Goal: Task Accomplishment & Management: Manage account settings

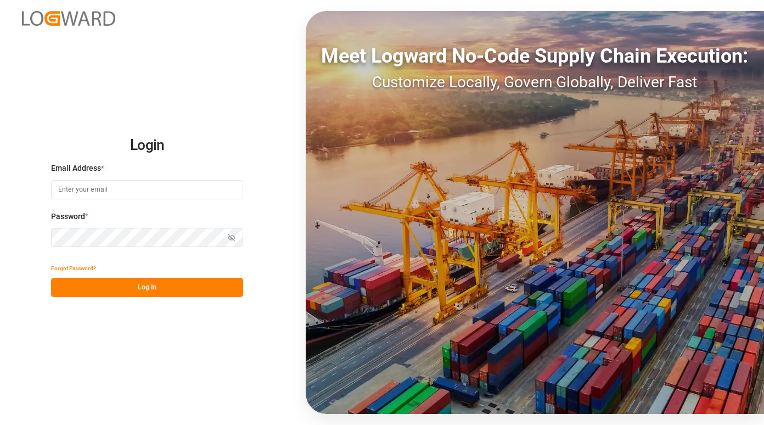
type input "[PERSON_NAME][EMAIL_ADDRESS][PERSON_NAME][PERSON_NAME][DOMAIN_NAME]"
click at [132, 295] on button "Log In" at bounding box center [147, 287] width 192 height 19
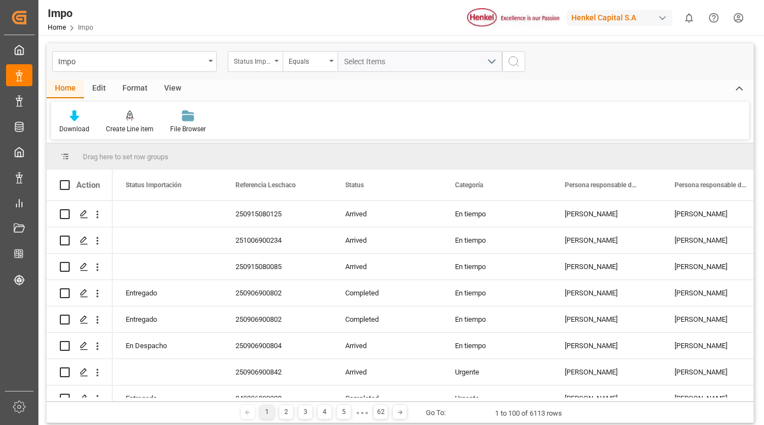
click at [268, 62] on div "Status Importación" at bounding box center [252, 60] width 37 height 13
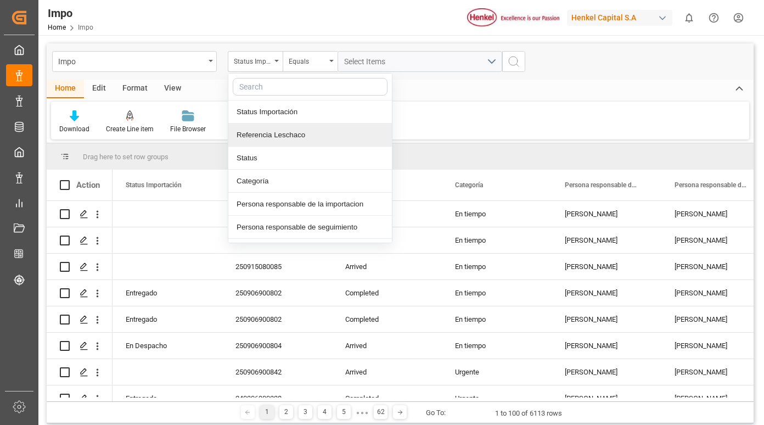
click at [296, 135] on div "Referencia Leschaco" at bounding box center [310, 135] width 164 height 23
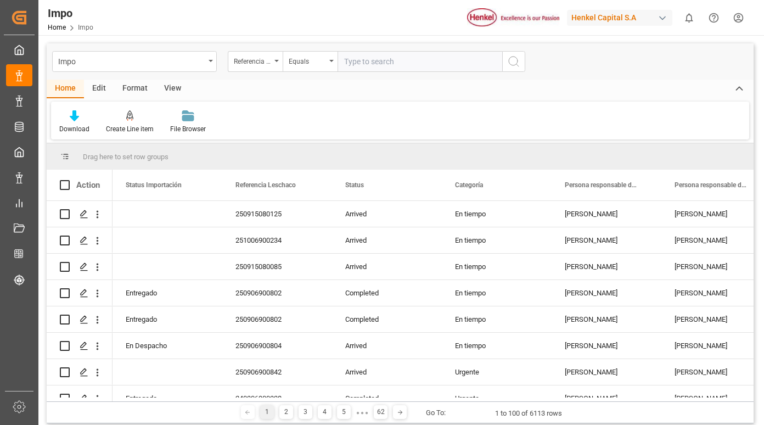
click at [374, 63] on input "text" at bounding box center [420, 61] width 165 height 21
type input "250906900828"
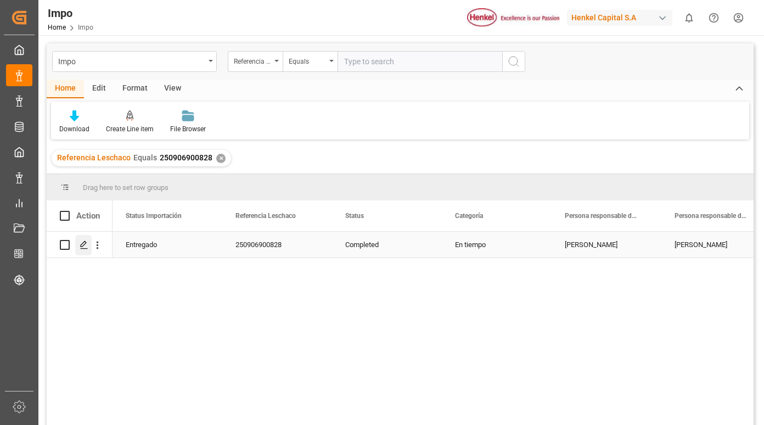
click at [86, 250] on div "Press SPACE to select this row." at bounding box center [83, 245] width 16 height 20
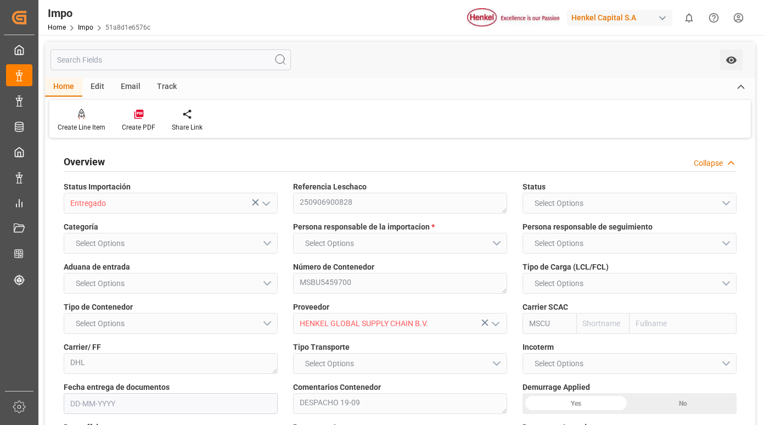
type input "MSC"
type input "Mediterranean Shipping Company"
type input "2"
type input "50"
type input "20"
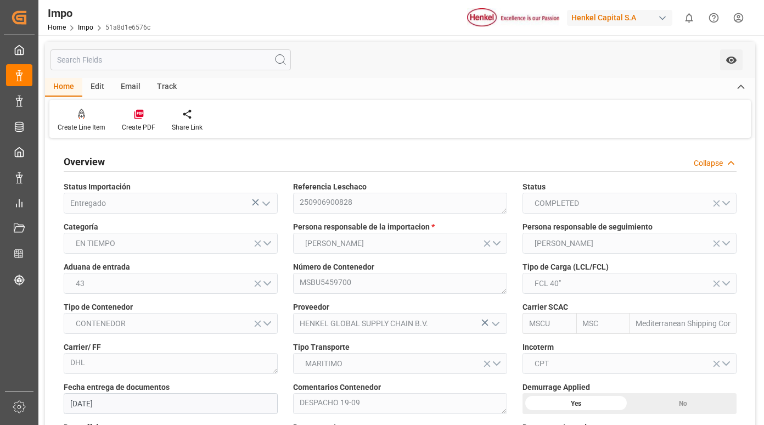
type input "[DATE]"
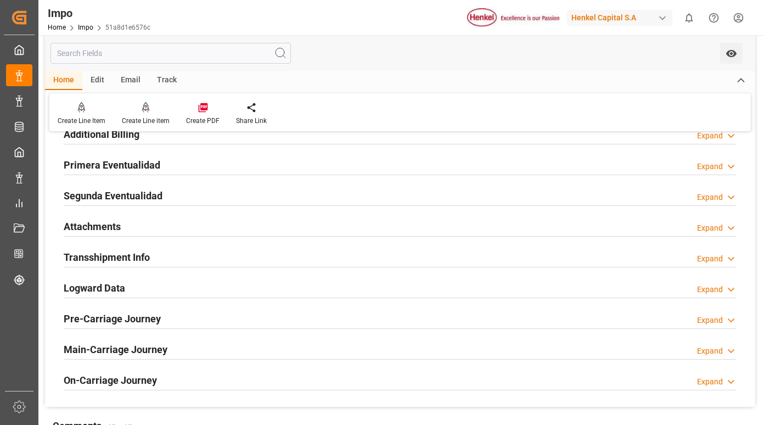
scroll to position [853, 0]
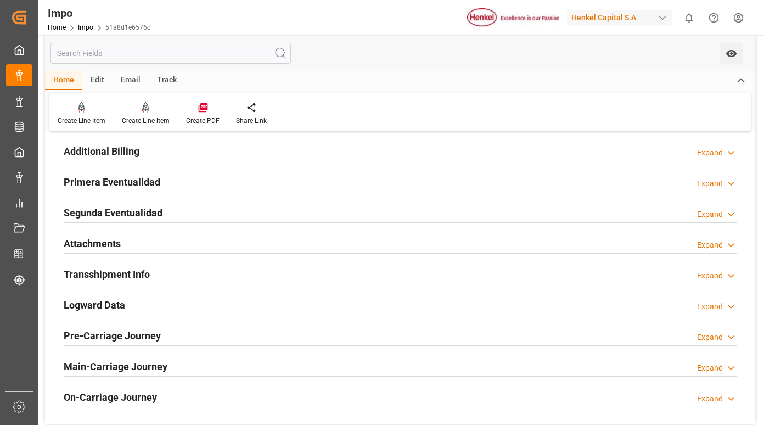
click at [140, 181] on h2 "Primera Eventualidad" at bounding box center [112, 182] width 97 height 15
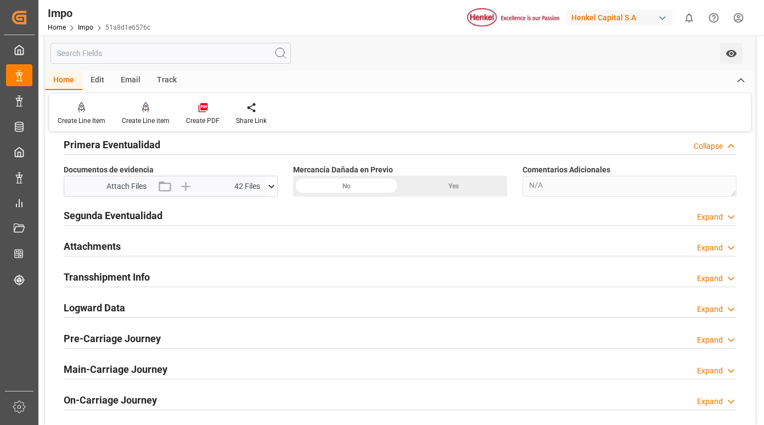
scroll to position [908, 0]
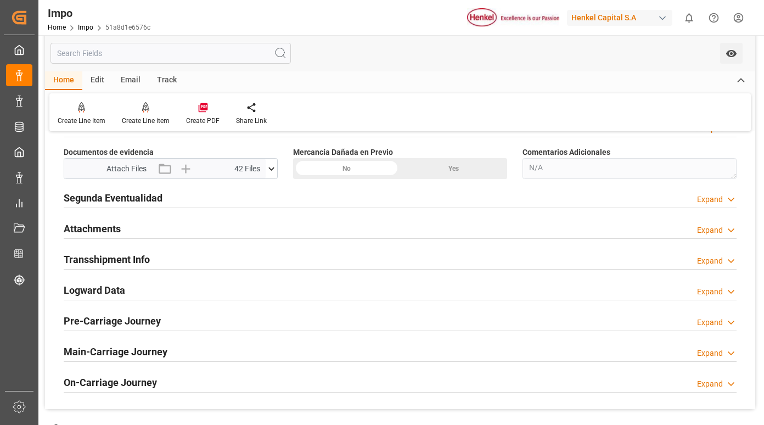
click at [273, 167] on icon at bounding box center [272, 169] width 12 height 12
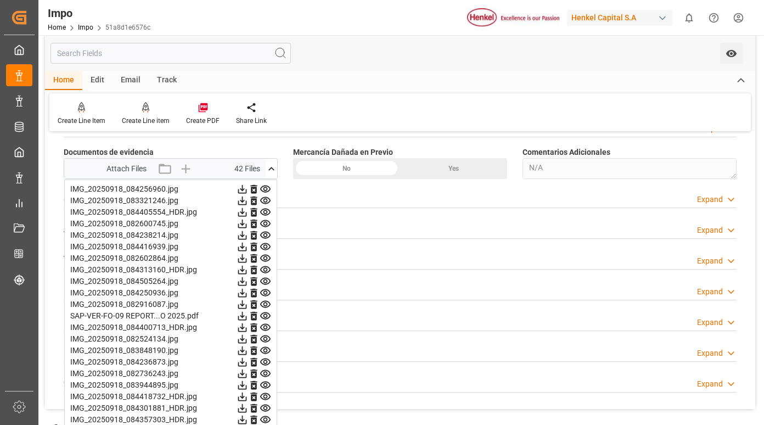
click at [266, 186] on icon at bounding box center [265, 189] width 10 height 7
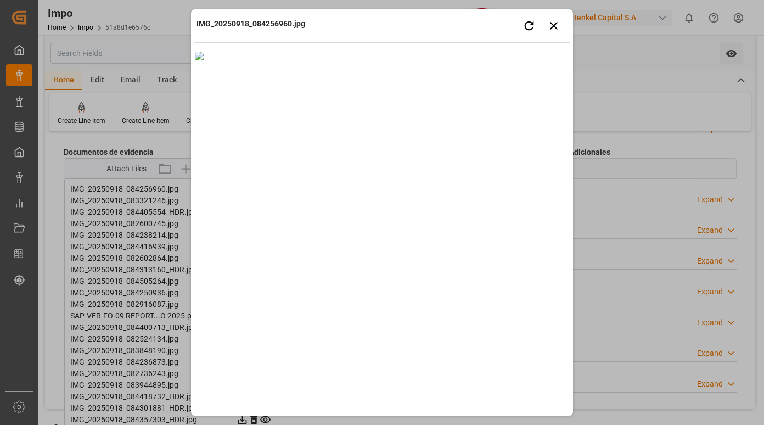
drag, startPoint x: 417, startPoint y: 21, endPoint x: 489, endPoint y: 22, distance: 72.5
click at [417, 21] on div "IMG_20250918_084256960.jpg Retry Close preview" at bounding box center [382, 27] width 377 height 30
click at [554, 23] on icon "button" at bounding box center [554, 26] width 14 height 14
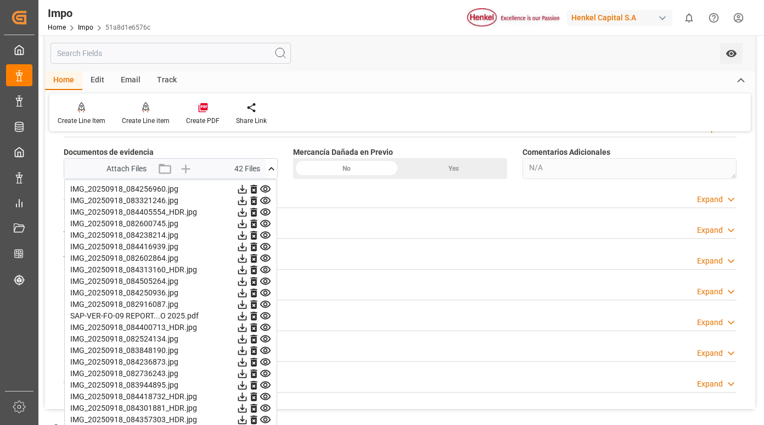
click at [267, 201] on icon at bounding box center [265, 200] width 10 height 7
click at [266, 212] on icon at bounding box center [266, 212] width 12 height 12
click at [264, 217] on icon at bounding box center [266, 212] width 12 height 12
click at [263, 236] on icon at bounding box center [266, 236] width 12 height 12
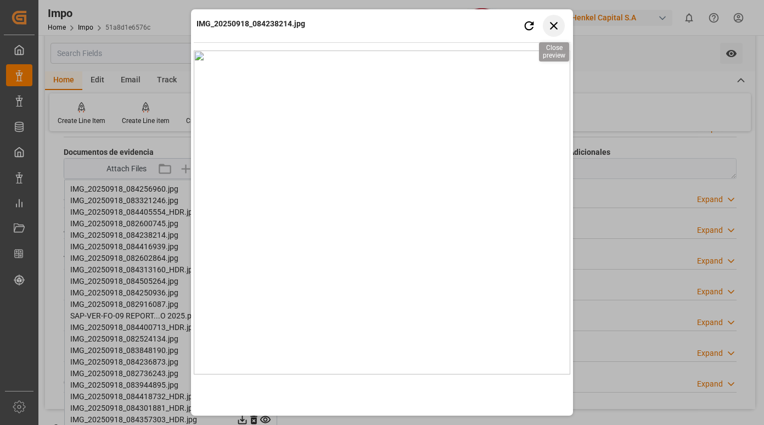
click at [554, 28] on icon "button" at bounding box center [554, 26] width 14 height 14
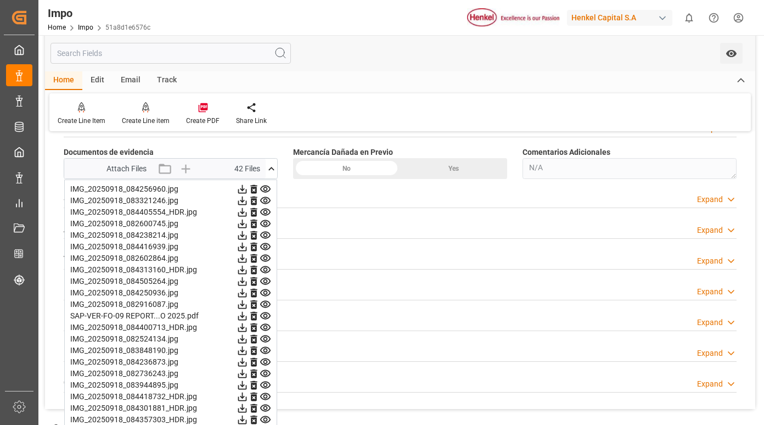
click at [266, 244] on icon at bounding box center [265, 246] width 10 height 7
click at [264, 259] on icon at bounding box center [265, 258] width 10 height 7
click at [265, 257] on icon at bounding box center [265, 258] width 10 height 7
click at [267, 271] on icon at bounding box center [265, 269] width 10 height 7
click at [266, 280] on icon at bounding box center [265, 281] width 10 height 7
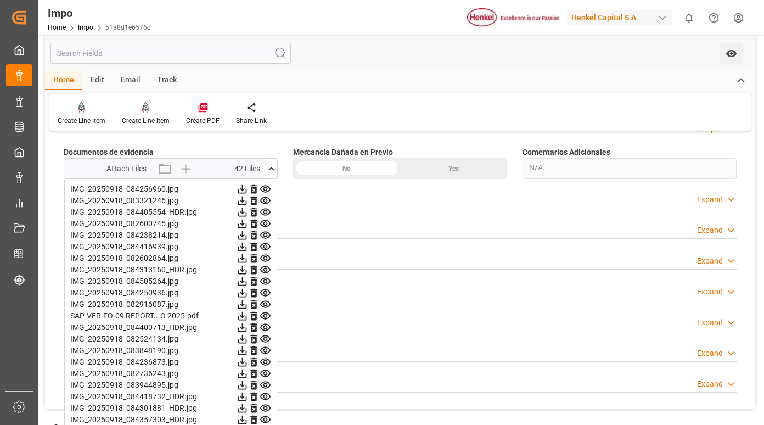
click at [264, 294] on icon at bounding box center [265, 292] width 10 height 7
click at [265, 302] on icon at bounding box center [266, 305] width 12 height 12
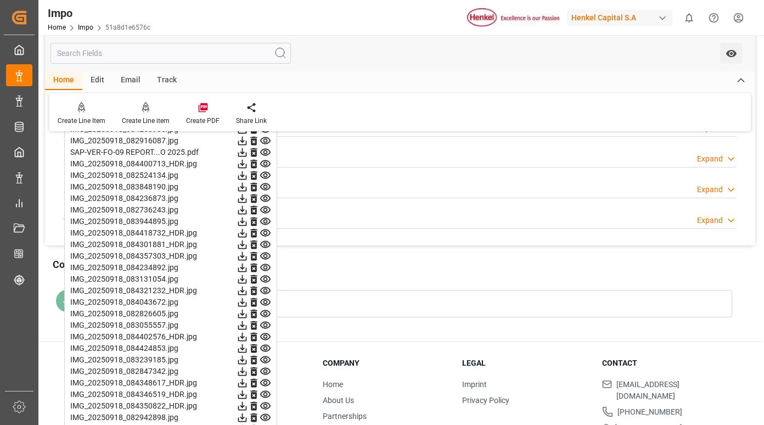
scroll to position [1072, 0]
click at [268, 147] on icon at bounding box center [266, 151] width 12 height 12
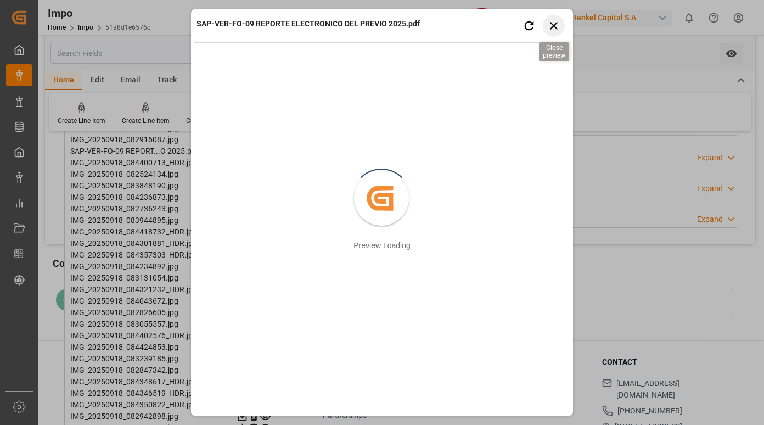
click at [559, 25] on icon "button" at bounding box center [554, 26] width 14 height 14
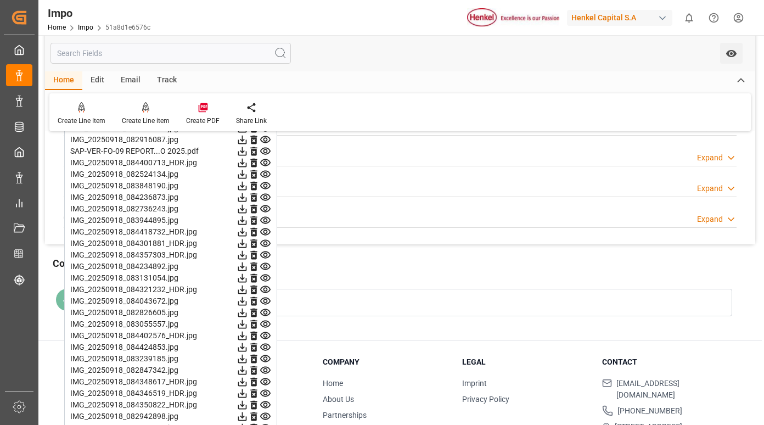
click at [266, 165] on icon at bounding box center [265, 162] width 10 height 7
click at [266, 176] on icon at bounding box center [265, 174] width 10 height 7
click at [266, 188] on icon at bounding box center [265, 185] width 10 height 7
click at [267, 195] on icon at bounding box center [266, 198] width 12 height 12
click at [266, 210] on icon at bounding box center [265, 208] width 10 height 7
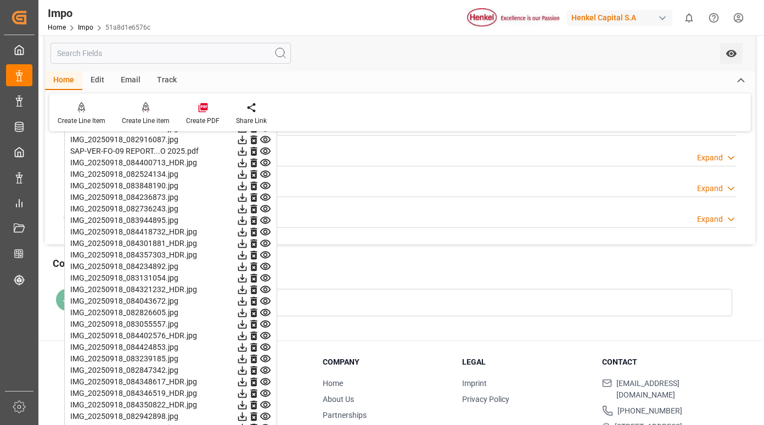
click at [265, 221] on icon at bounding box center [265, 220] width 10 height 7
click at [265, 209] on icon at bounding box center [266, 209] width 12 height 12
click at [267, 220] on icon at bounding box center [265, 220] width 10 height 7
click at [267, 230] on icon at bounding box center [266, 232] width 12 height 12
click at [265, 243] on icon at bounding box center [266, 244] width 12 height 12
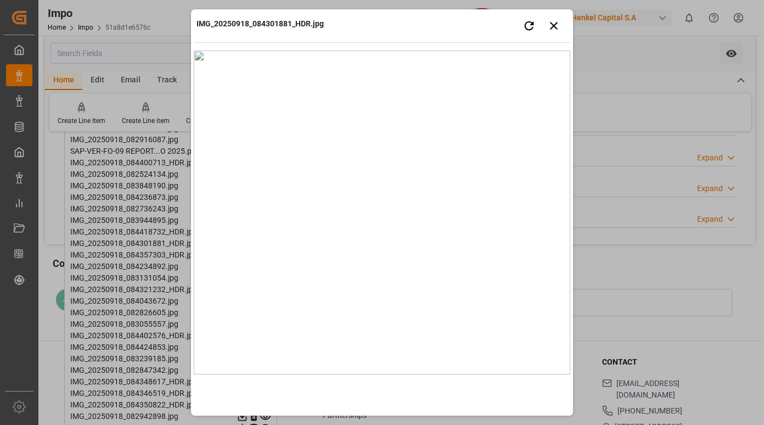
scroll to position [1061, 0]
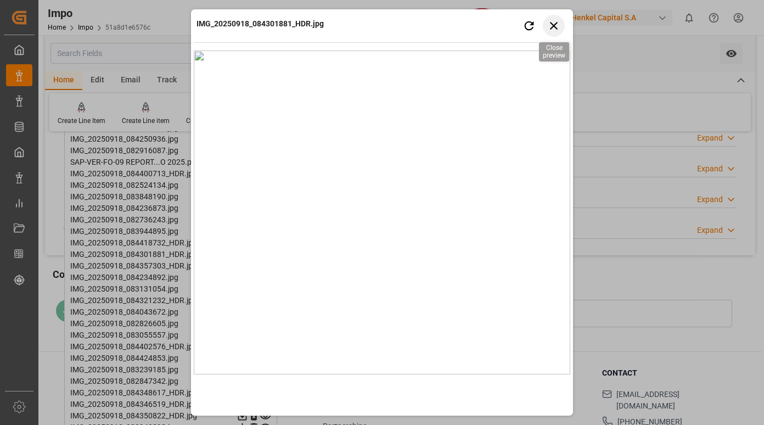
click at [553, 29] on icon "button" at bounding box center [554, 26] width 14 height 14
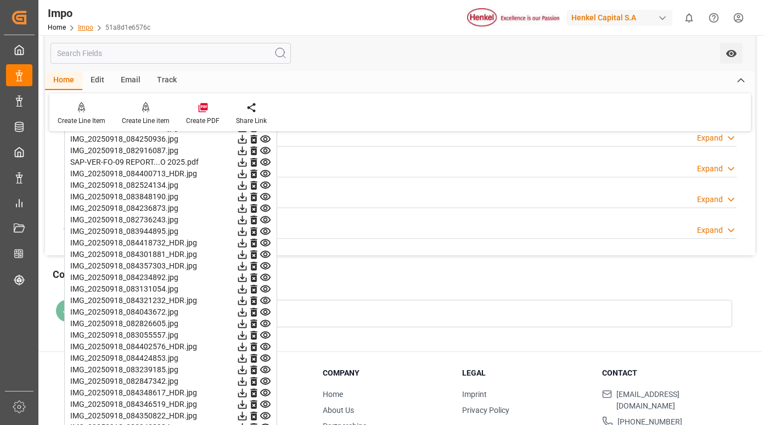
click at [82, 24] on link "Impo" at bounding box center [85, 28] width 15 height 8
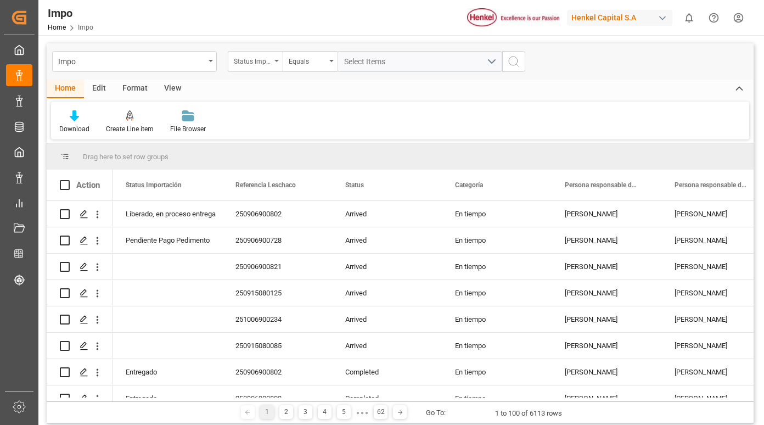
click at [270, 62] on div "Status Importación" at bounding box center [252, 60] width 37 height 13
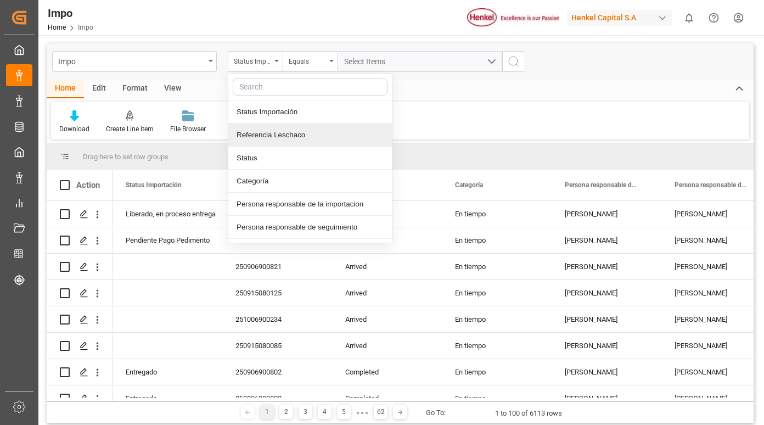
click at [289, 137] on div "Referencia Leschaco" at bounding box center [310, 135] width 164 height 23
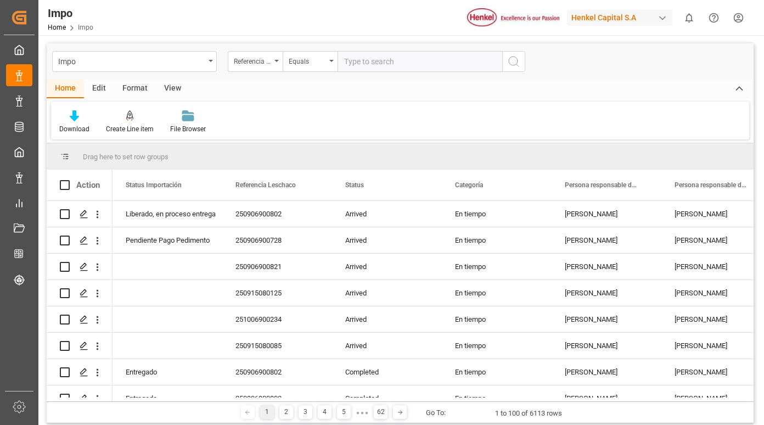
click at [364, 62] on input "text" at bounding box center [420, 61] width 165 height 21
type input "250906900746"
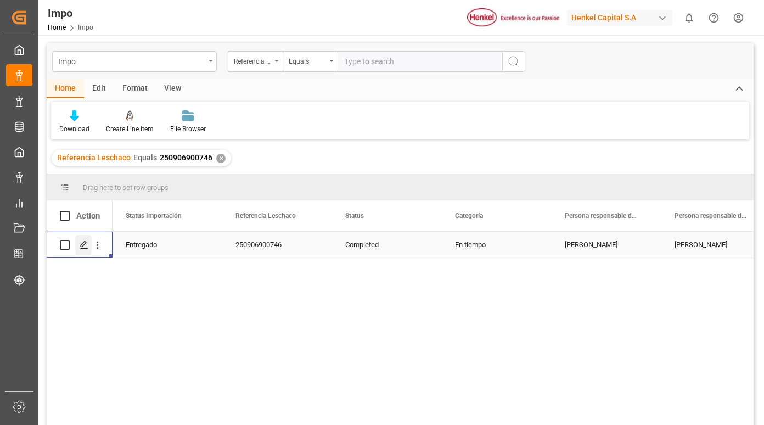
click at [82, 247] on polygon "Press SPACE to select this row." at bounding box center [83, 244] width 5 height 5
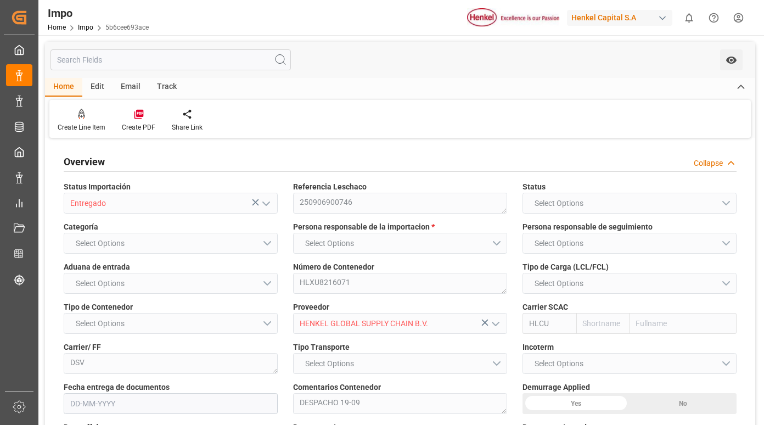
type input "Hapag [PERSON_NAME]"
type input "Hapag Lloyd Aktiengesellschaft"
type input "3"
type input "40"
type input "20"
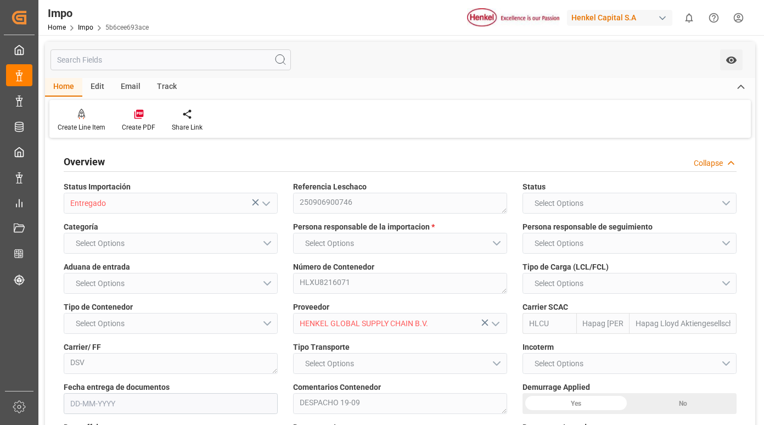
type input "[DATE]"
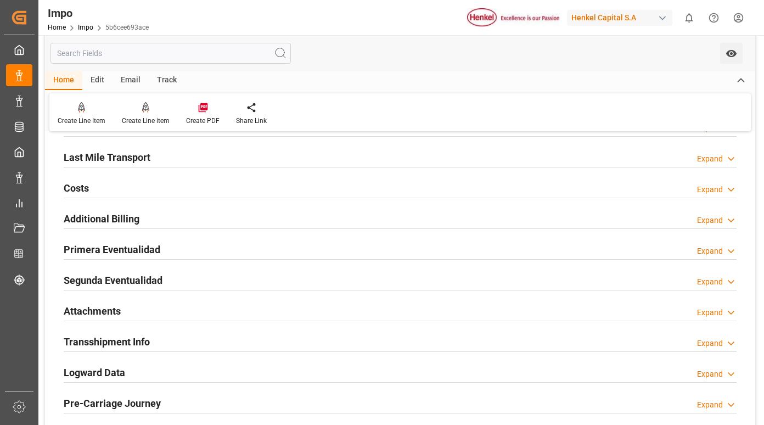
scroll to position [824, 0]
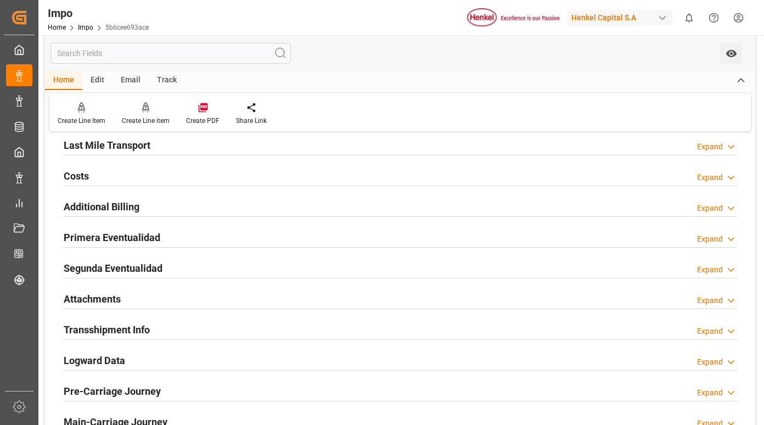
drag, startPoint x: 116, startPoint y: 234, endPoint x: 125, endPoint y: 238, distance: 9.1
click at [116, 234] on h2 "Primera Eventualidad" at bounding box center [112, 237] width 97 height 15
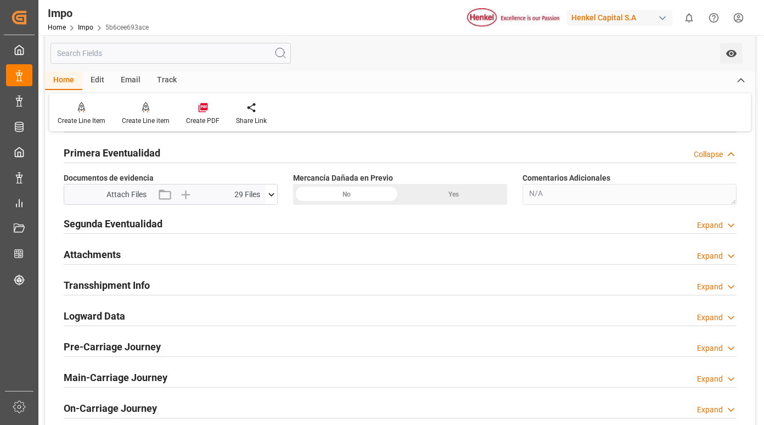
scroll to position [933, 0]
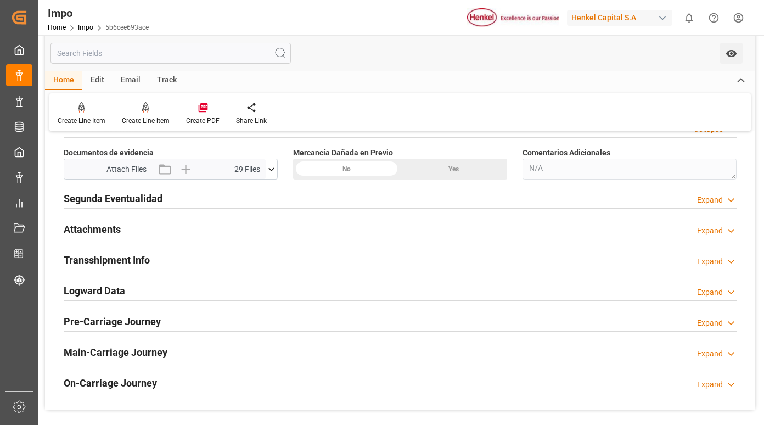
click at [268, 164] on icon at bounding box center [272, 170] width 12 height 12
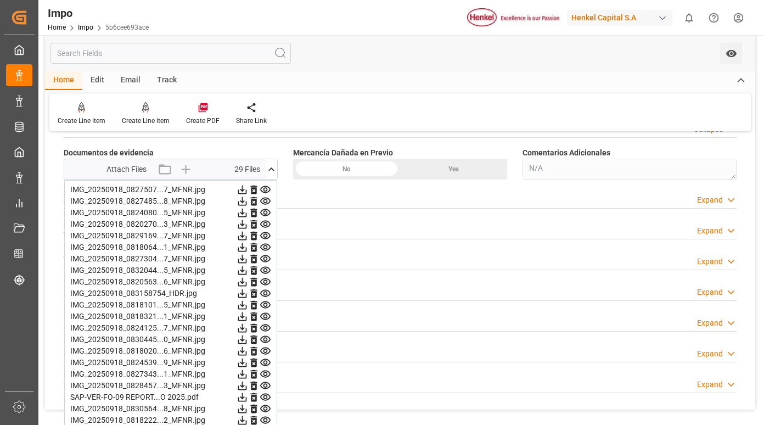
click at [267, 191] on icon at bounding box center [265, 189] width 10 height 7
click at [267, 204] on icon at bounding box center [265, 201] width 10 height 7
click at [266, 211] on icon at bounding box center [265, 212] width 10 height 7
click at [265, 223] on icon at bounding box center [265, 224] width 10 height 7
click at [264, 235] on icon at bounding box center [265, 235] width 10 height 7
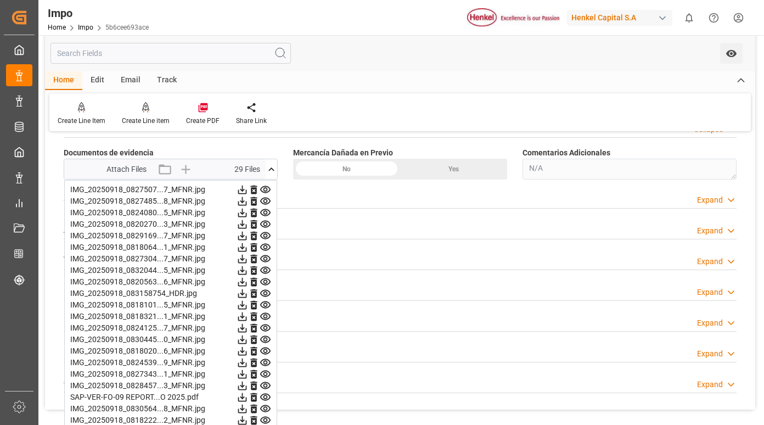
click at [264, 249] on icon at bounding box center [266, 248] width 12 height 12
click at [264, 262] on icon at bounding box center [266, 259] width 12 height 12
click at [265, 272] on icon at bounding box center [265, 270] width 10 height 7
click at [265, 233] on icon at bounding box center [266, 236] width 12 height 12
click at [265, 247] on icon at bounding box center [266, 248] width 12 height 12
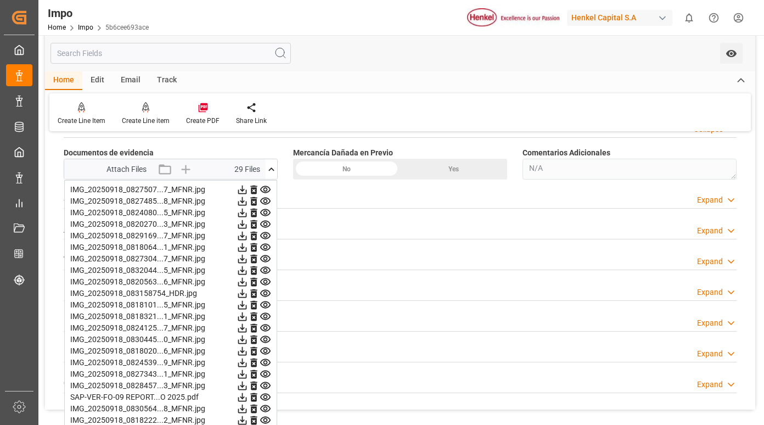
click at [264, 260] on icon at bounding box center [265, 258] width 10 height 7
click at [264, 267] on icon at bounding box center [266, 271] width 12 height 12
click at [265, 284] on icon at bounding box center [266, 282] width 12 height 12
click at [267, 295] on icon at bounding box center [265, 293] width 10 height 7
click at [266, 306] on icon at bounding box center [266, 305] width 12 height 12
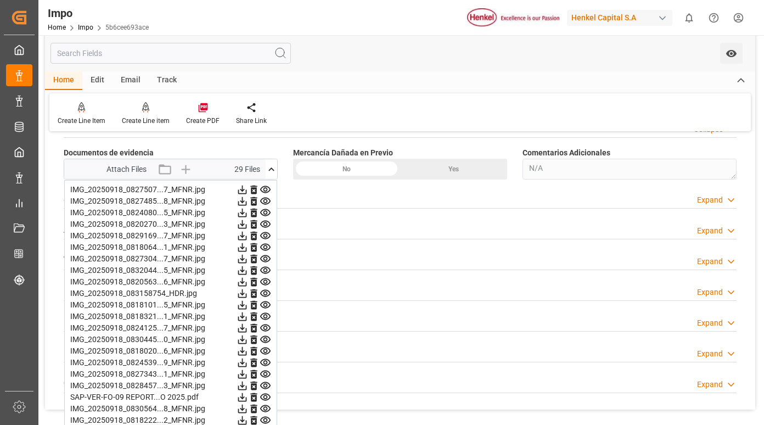
click at [264, 318] on icon at bounding box center [266, 317] width 12 height 12
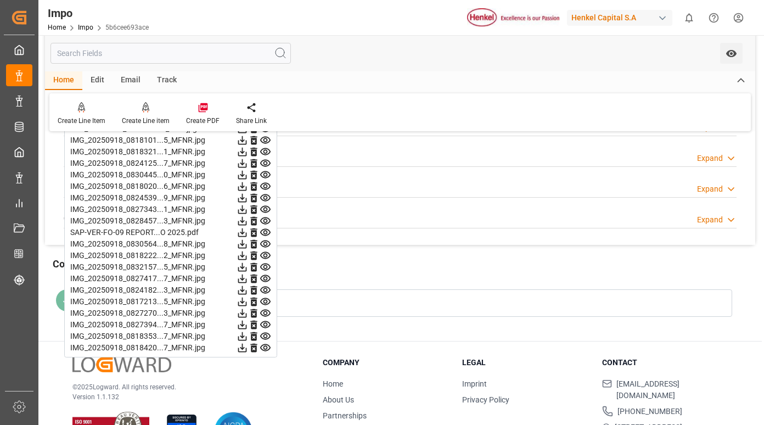
scroll to position [1043, 0]
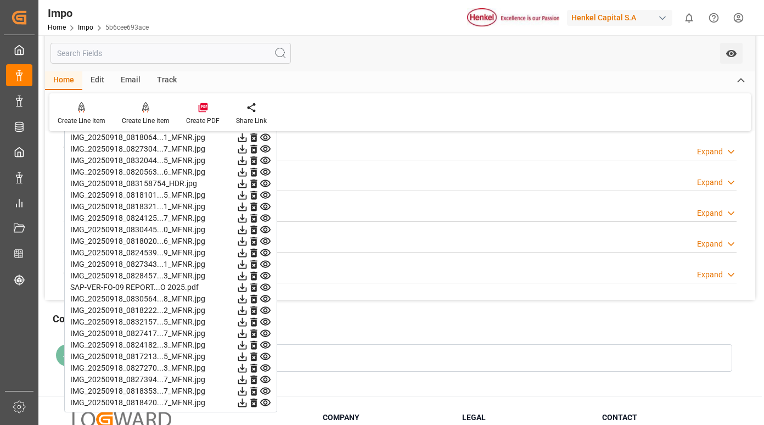
click at [269, 193] on icon at bounding box center [265, 195] width 10 height 7
click at [266, 203] on icon at bounding box center [265, 206] width 10 height 7
click at [262, 222] on icon at bounding box center [266, 218] width 12 height 12
click at [264, 228] on icon at bounding box center [266, 230] width 12 height 12
click at [267, 242] on icon at bounding box center [265, 241] width 10 height 7
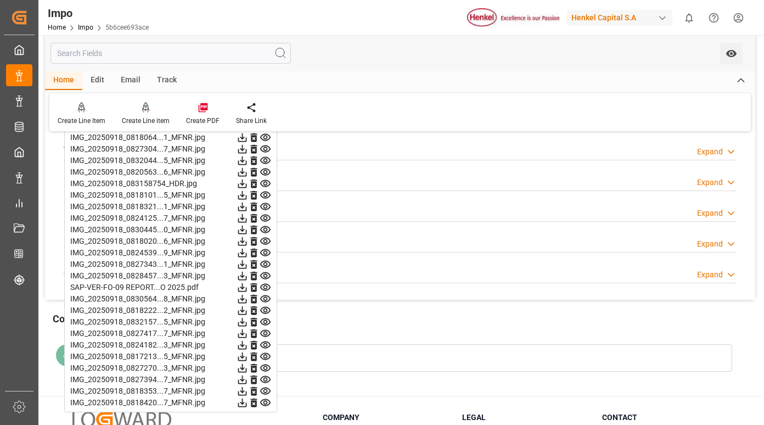
click at [267, 252] on icon at bounding box center [265, 252] width 10 height 7
click at [268, 264] on icon at bounding box center [266, 265] width 12 height 12
click at [267, 275] on icon at bounding box center [266, 276] width 12 height 12
click at [264, 288] on icon at bounding box center [265, 287] width 10 height 7
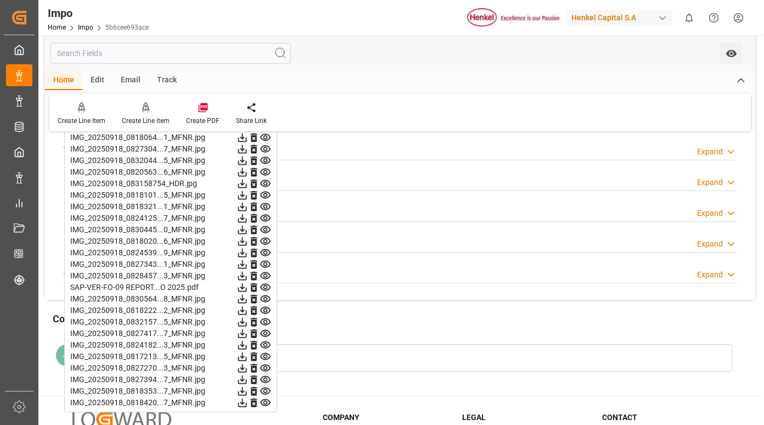
click at [263, 301] on icon at bounding box center [265, 298] width 10 height 7
click at [264, 322] on icon at bounding box center [265, 321] width 10 height 7
click at [264, 336] on icon at bounding box center [265, 333] width 10 height 7
click at [267, 345] on icon at bounding box center [265, 345] width 10 height 7
click at [266, 354] on icon at bounding box center [266, 357] width 12 height 12
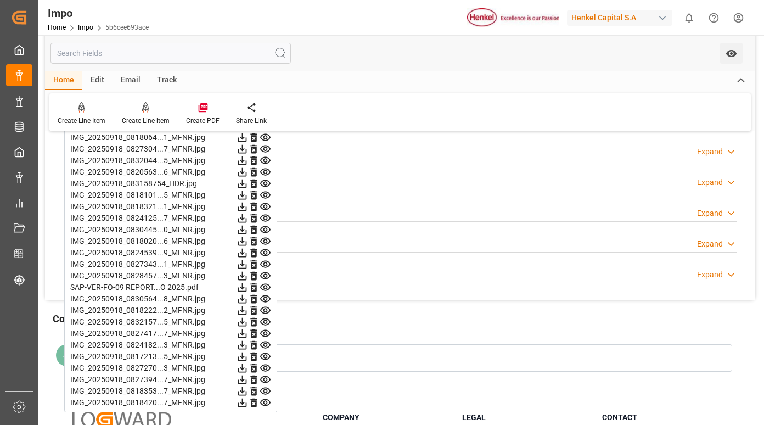
click at [265, 368] on icon at bounding box center [266, 368] width 12 height 12
click at [268, 367] on icon at bounding box center [266, 368] width 12 height 12
click at [264, 384] on icon at bounding box center [266, 380] width 12 height 12
click at [266, 397] on icon at bounding box center [266, 403] width 12 height 12
click at [266, 400] on icon at bounding box center [266, 403] width 12 height 12
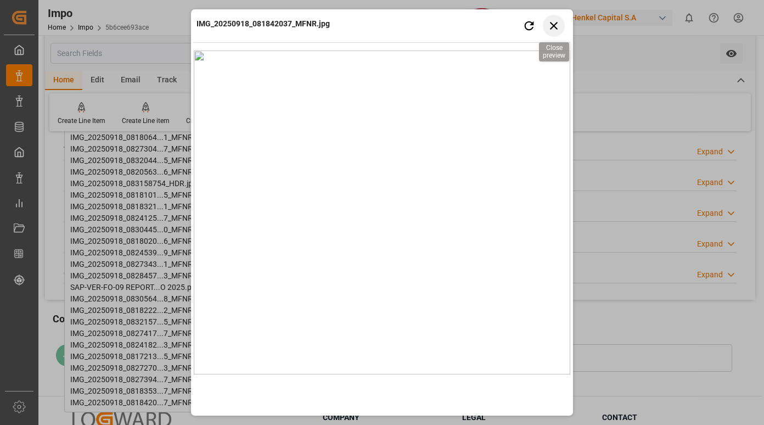
click at [553, 27] on icon "button" at bounding box center [554, 26] width 8 height 8
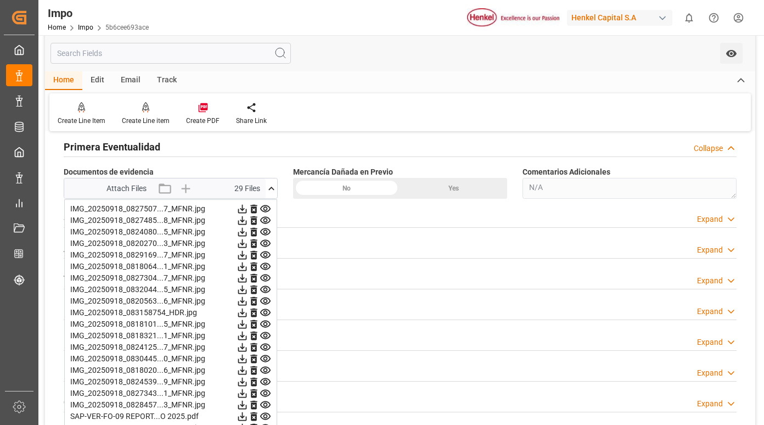
scroll to position [933, 0]
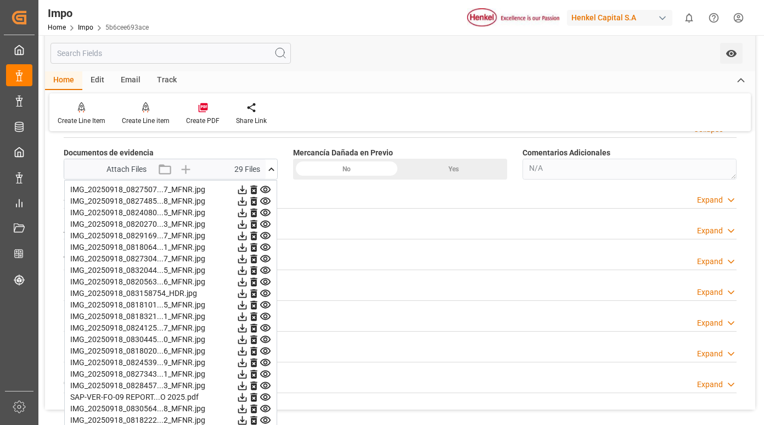
click at [266, 191] on icon at bounding box center [265, 189] width 10 height 7
click at [269, 199] on icon at bounding box center [266, 201] width 12 height 12
click at [266, 214] on icon at bounding box center [265, 212] width 10 height 7
click at [264, 221] on icon at bounding box center [265, 224] width 10 height 7
click at [261, 237] on icon at bounding box center [266, 236] width 12 height 12
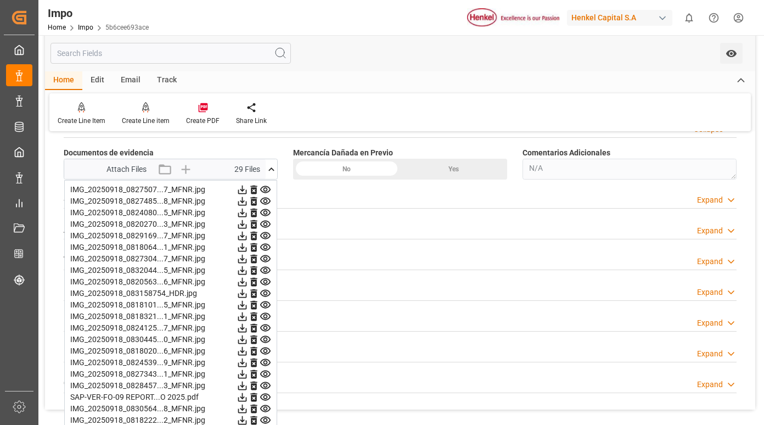
click at [267, 238] on icon at bounding box center [266, 236] width 12 height 12
click at [265, 246] on icon at bounding box center [265, 247] width 10 height 7
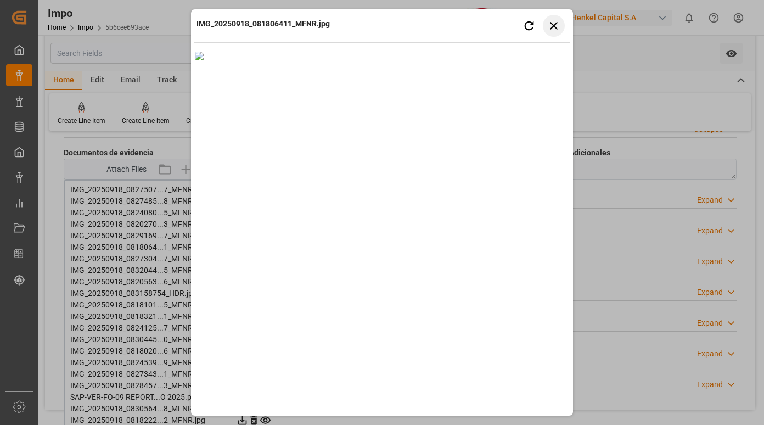
drag, startPoint x: 561, startPoint y: 25, endPoint x: 622, endPoint y: 4, distance: 64.9
click at [560, 25] on icon "button" at bounding box center [554, 26] width 14 height 14
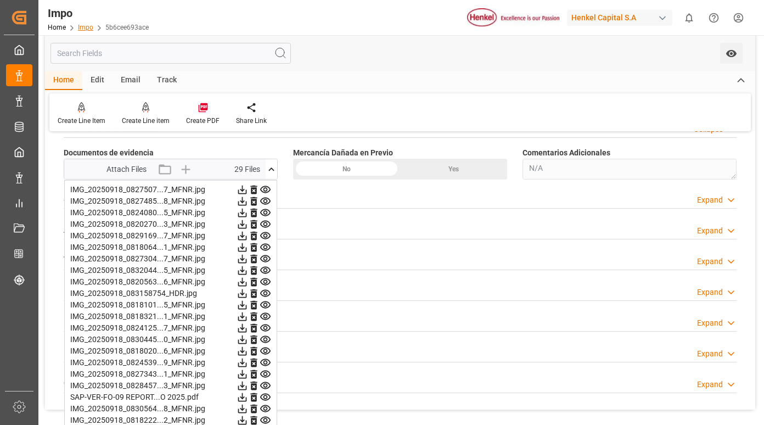
click at [83, 31] on link "Impo" at bounding box center [85, 28] width 15 height 8
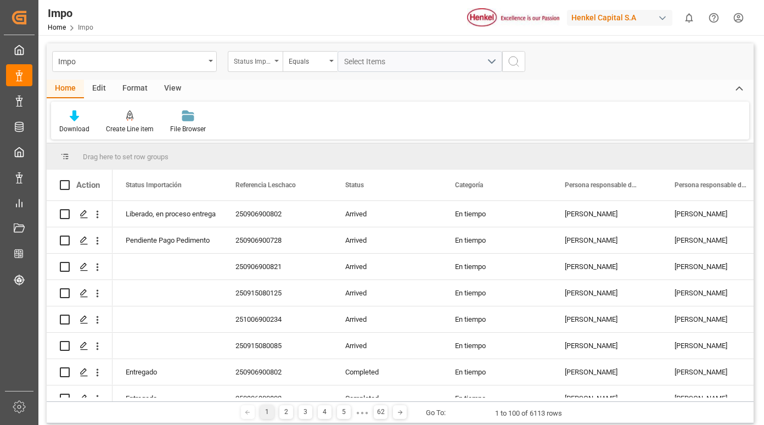
click at [267, 62] on div "Status Importación" at bounding box center [252, 60] width 37 height 13
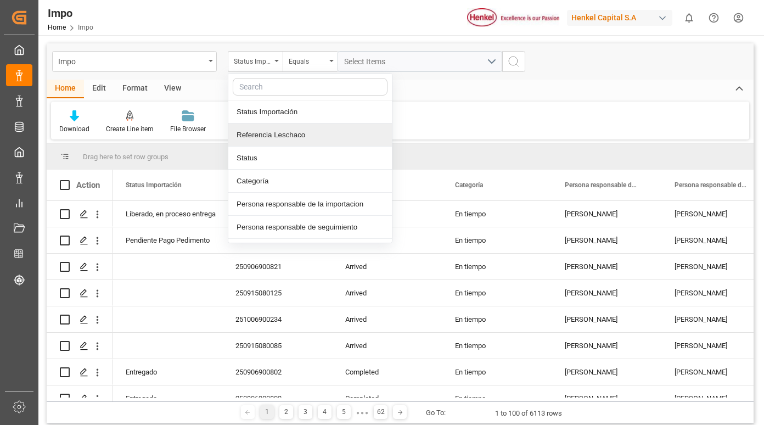
click at [297, 138] on div "Referencia Leschaco" at bounding box center [310, 135] width 164 height 23
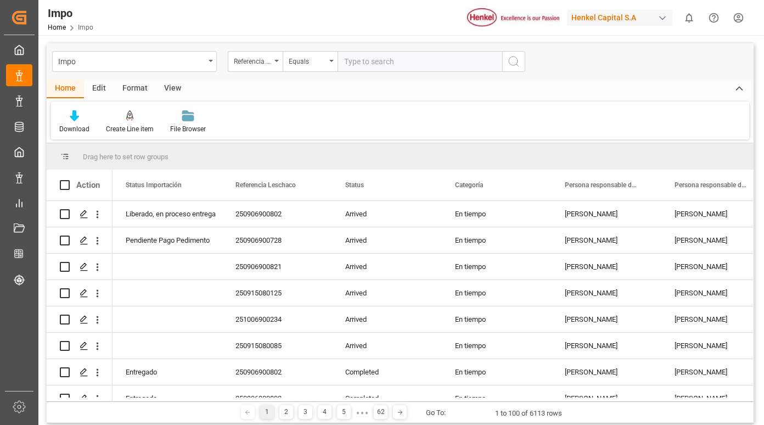
click at [377, 64] on input "text" at bounding box center [420, 61] width 165 height 21
type input "250915080141"
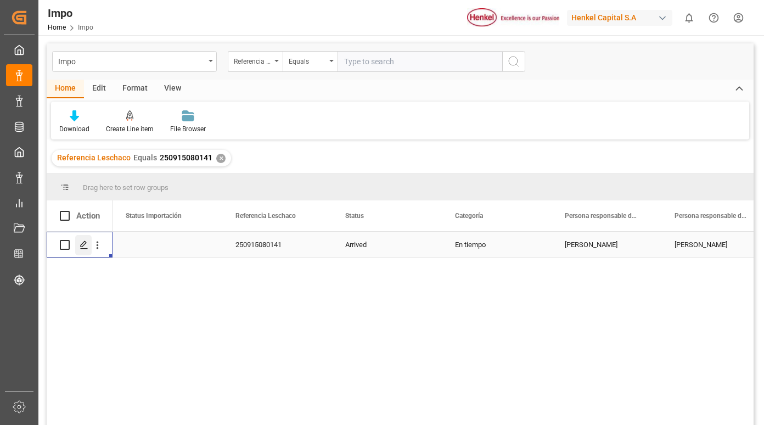
click at [80, 244] on icon "Press SPACE to select this row." at bounding box center [84, 244] width 9 height 9
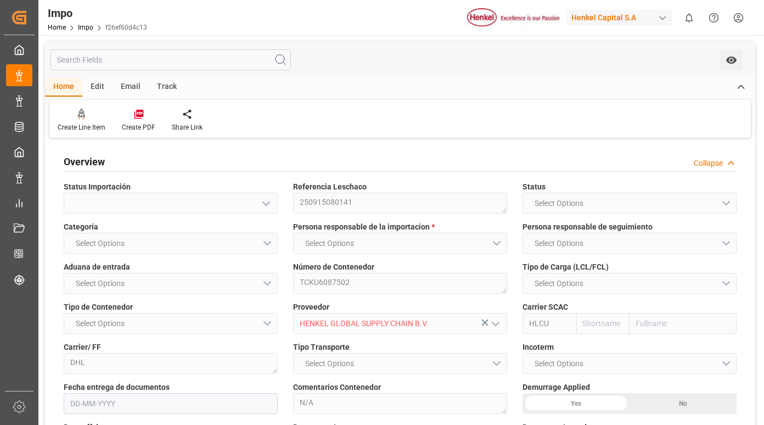
type input "Hapag [PERSON_NAME]"
type input "Hapag Lloyd Aktiengesellschaft"
type input "2"
type input "0.806"
type input "2"
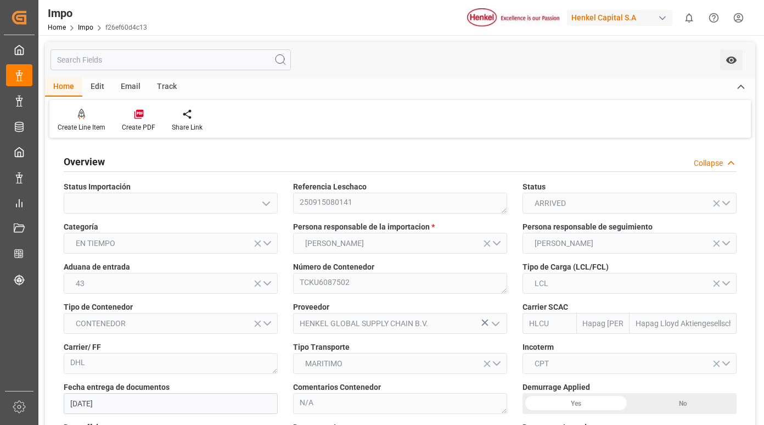
type input "[DATE]"
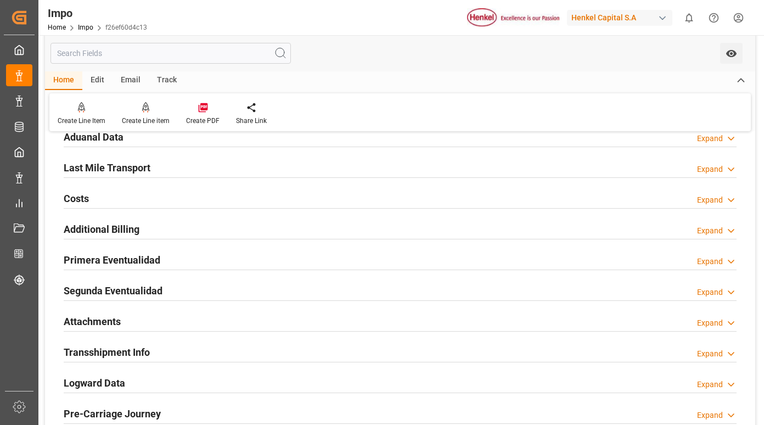
scroll to position [824, 0]
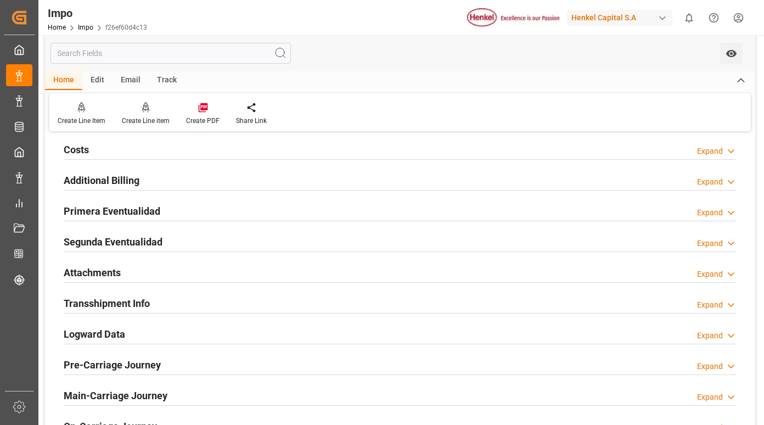
click at [121, 207] on h2 "Primera Eventualidad" at bounding box center [112, 211] width 97 height 15
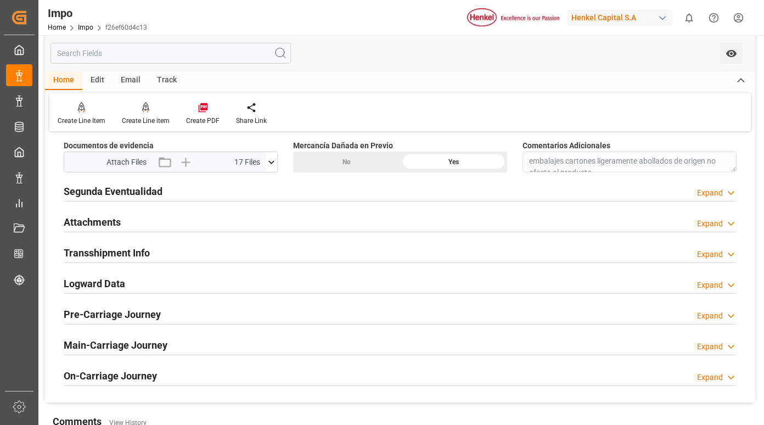
scroll to position [933, 0]
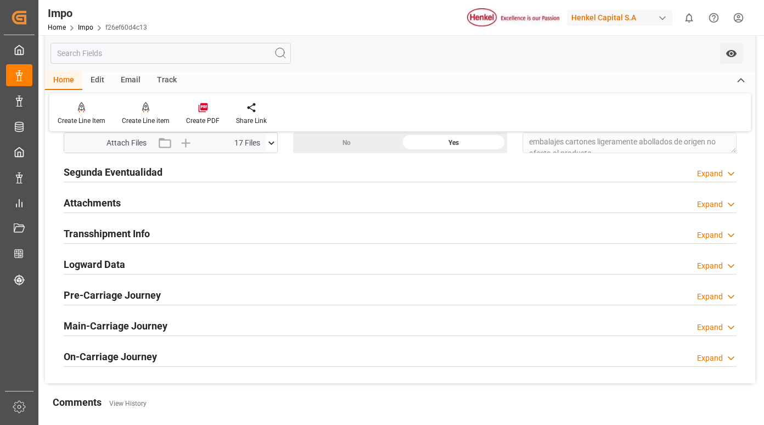
click at [272, 140] on icon at bounding box center [272, 143] width 12 height 12
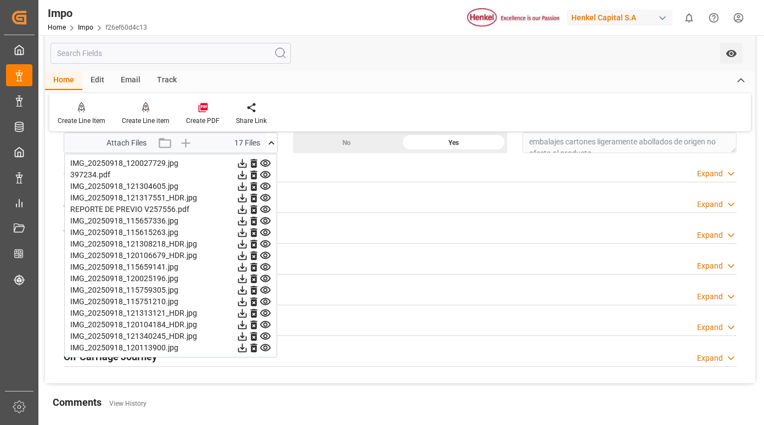
click at [264, 163] on icon at bounding box center [265, 163] width 10 height 7
click at [265, 173] on icon at bounding box center [265, 174] width 10 height 7
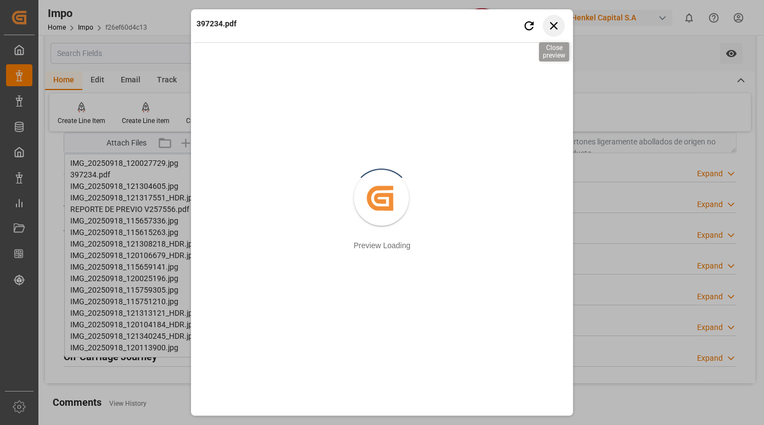
click at [550, 25] on icon "button" at bounding box center [554, 26] width 14 height 14
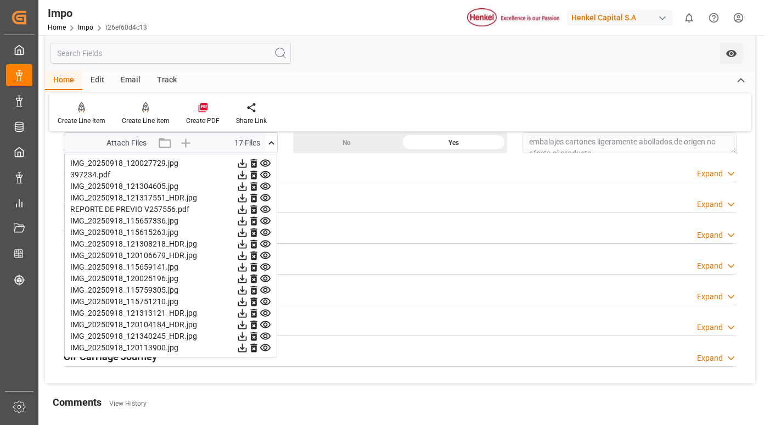
click at [267, 187] on icon at bounding box center [265, 186] width 10 height 7
click at [263, 183] on icon at bounding box center [266, 187] width 12 height 12
click at [265, 200] on icon at bounding box center [266, 198] width 12 height 12
click at [263, 199] on icon at bounding box center [266, 198] width 12 height 12
click at [266, 208] on icon at bounding box center [265, 209] width 10 height 7
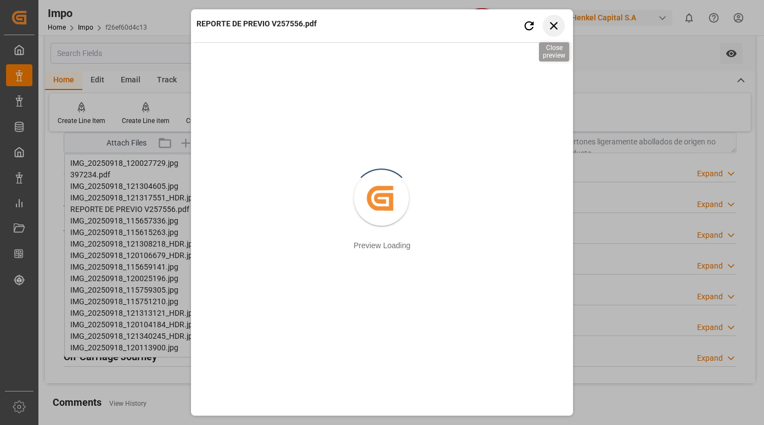
click at [552, 26] on icon "button" at bounding box center [554, 26] width 14 height 14
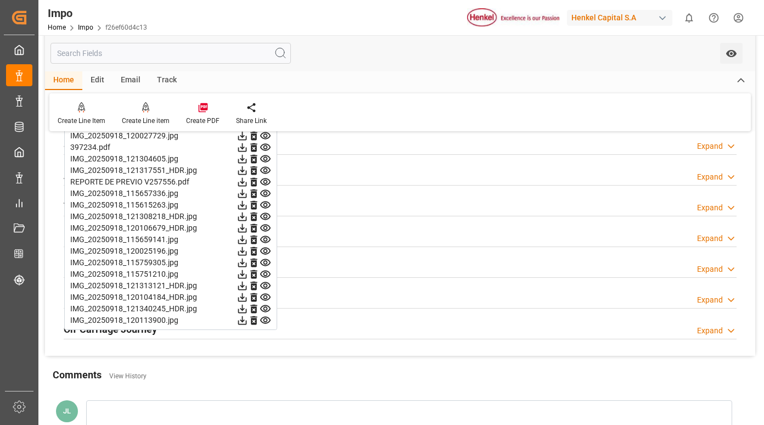
scroll to position [988, 0]
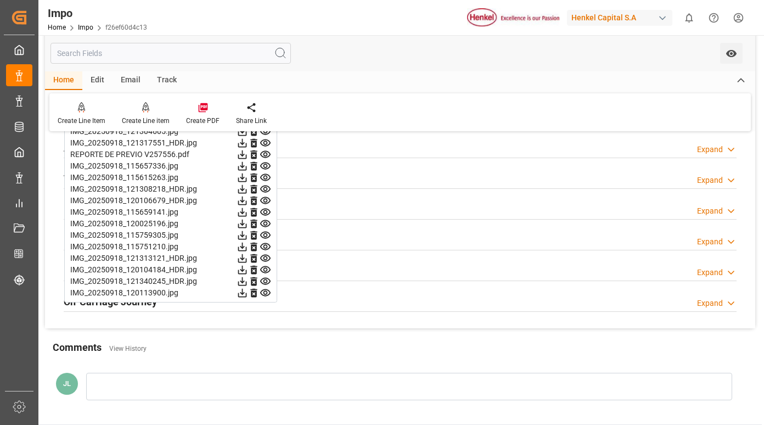
click at [265, 165] on icon at bounding box center [265, 166] width 10 height 7
click at [267, 177] on icon at bounding box center [265, 177] width 10 height 7
click at [266, 188] on icon at bounding box center [265, 189] width 10 height 7
click at [265, 200] on icon at bounding box center [266, 201] width 12 height 12
click at [266, 212] on icon at bounding box center [266, 212] width 12 height 12
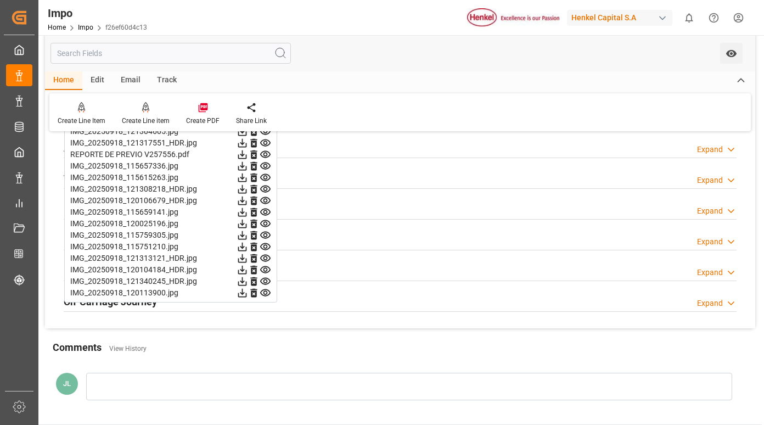
click at [266, 220] on icon at bounding box center [265, 223] width 10 height 7
click at [266, 236] on icon at bounding box center [266, 236] width 12 height 12
click at [266, 249] on icon at bounding box center [265, 246] width 10 height 7
click at [266, 259] on icon at bounding box center [265, 258] width 10 height 7
click at [266, 267] on icon at bounding box center [266, 270] width 12 height 12
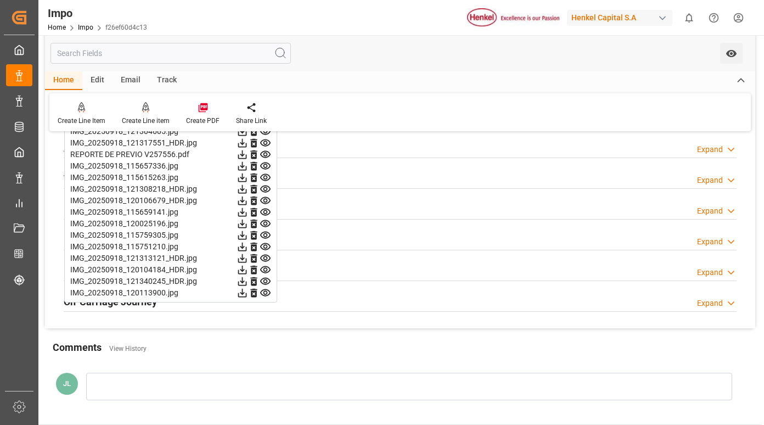
click at [265, 281] on icon at bounding box center [266, 282] width 12 height 12
click at [265, 291] on icon at bounding box center [265, 292] width 10 height 7
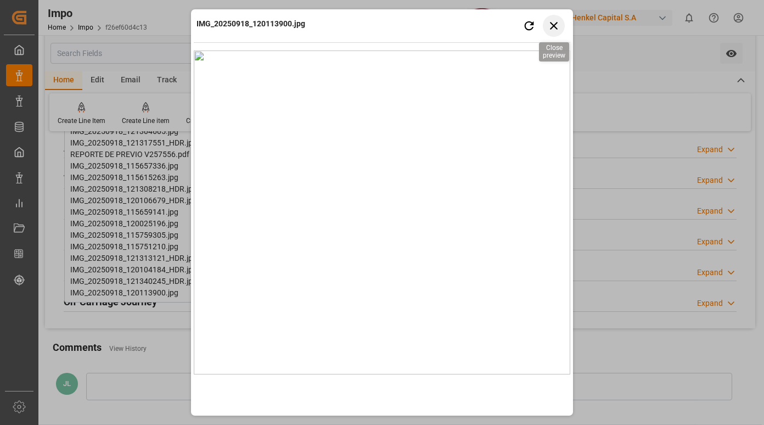
click at [556, 25] on icon "button" at bounding box center [554, 26] width 14 height 14
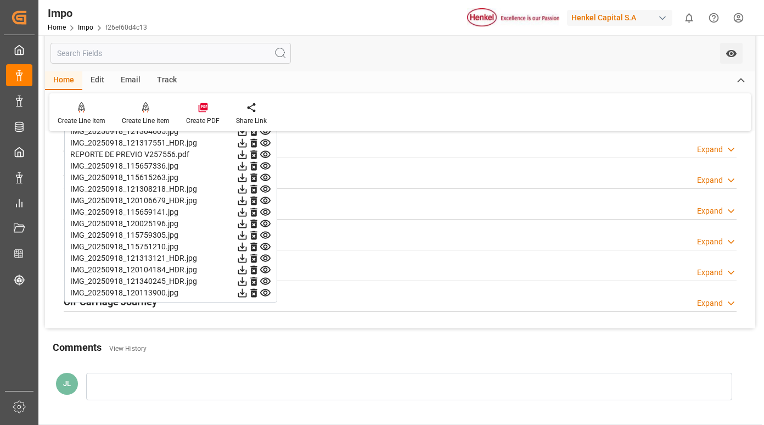
click at [266, 293] on icon at bounding box center [266, 293] width 12 height 12
click at [264, 281] on icon at bounding box center [265, 281] width 10 height 7
click at [266, 270] on icon at bounding box center [266, 270] width 12 height 12
click at [266, 258] on icon at bounding box center [266, 259] width 12 height 12
click at [266, 248] on icon at bounding box center [265, 246] width 10 height 7
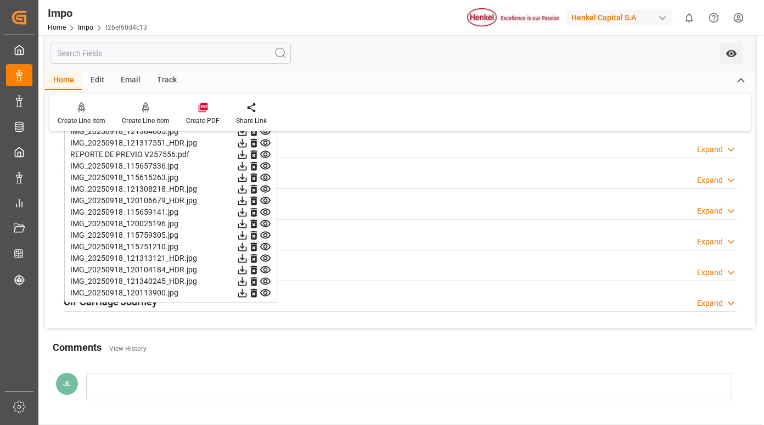
click at [267, 240] on icon at bounding box center [266, 236] width 12 height 12
click at [267, 222] on icon at bounding box center [266, 224] width 12 height 12
click at [260, 197] on icon at bounding box center [266, 201] width 12 height 12
click at [266, 186] on icon at bounding box center [265, 189] width 10 height 7
click at [267, 173] on icon at bounding box center [266, 178] width 12 height 12
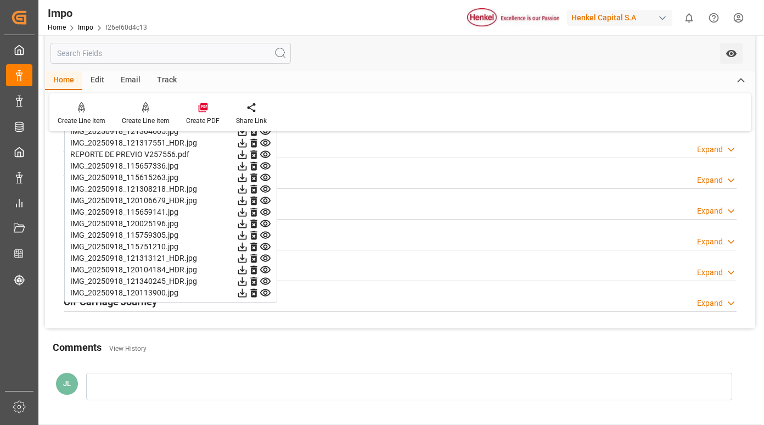
click at [266, 165] on icon at bounding box center [265, 166] width 10 height 7
click at [264, 154] on icon at bounding box center [265, 154] width 10 height 7
